Goal: Information Seeking & Learning: Check status

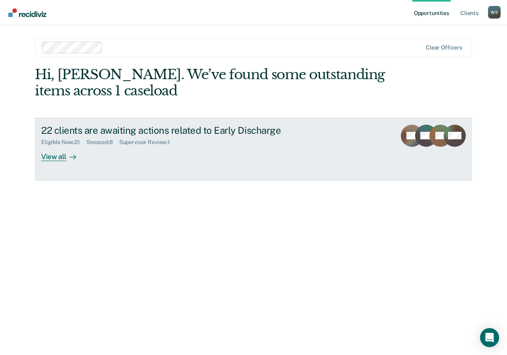
click at [67, 153] on div at bounding box center [72, 156] width 10 height 9
